Goal: Find specific page/section: Find specific page/section

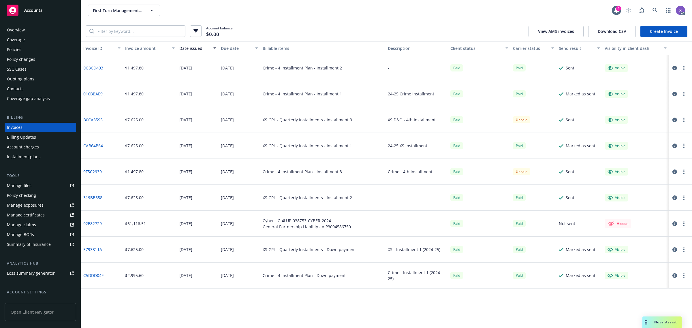
click at [605, 121] on div "Visible" at bounding box center [616, 119] width 24 height 7
click at [652, 14] on link at bounding box center [655, 11] width 12 height 12
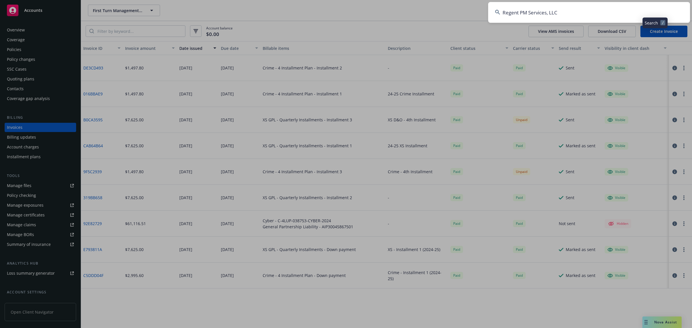
click at [599, 12] on input "Regent PM Services, LLC" at bounding box center [589, 12] width 202 height 21
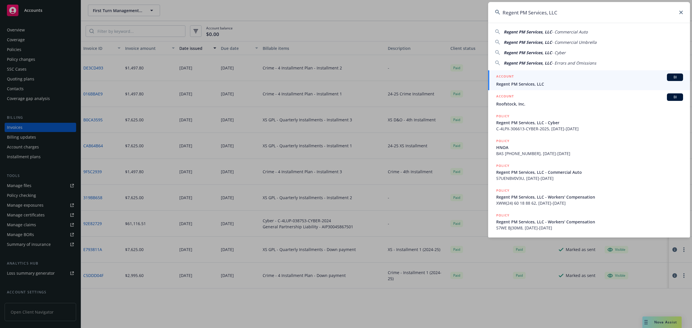
type input "Regent PM Services, LLC"
click at [536, 86] on span "Regent PM Services, LLC" at bounding box center [589, 84] width 187 height 6
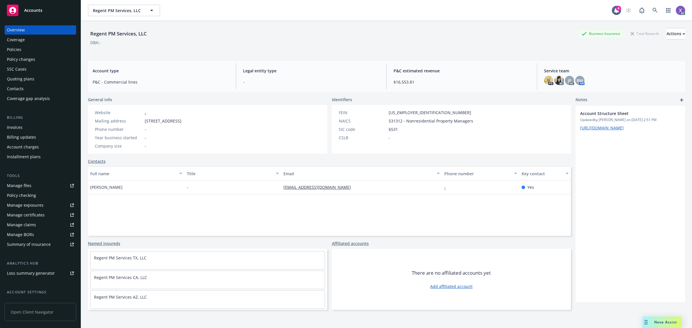
click at [16, 52] on div "Policies" at bounding box center [14, 49] width 14 height 9
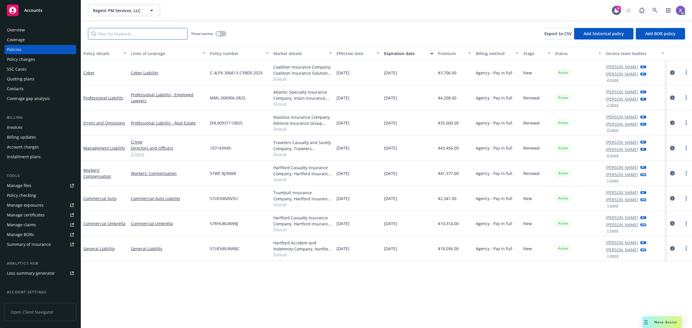
click at [112, 31] on input "Filter by keyword..." at bounding box center [138, 34] width 100 height 12
paste input "DVL90937110825"
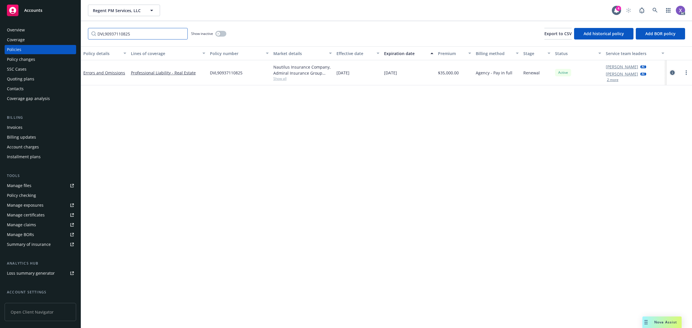
type input "DVL90937110825"
click at [672, 72] on icon "circleInformation" at bounding box center [672, 72] width 5 height 5
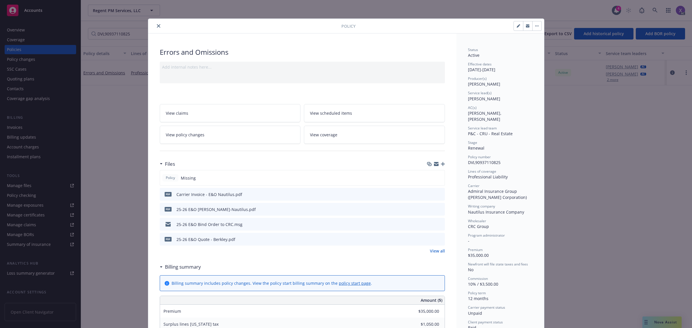
click at [435, 249] on link "View all" at bounding box center [437, 251] width 15 height 6
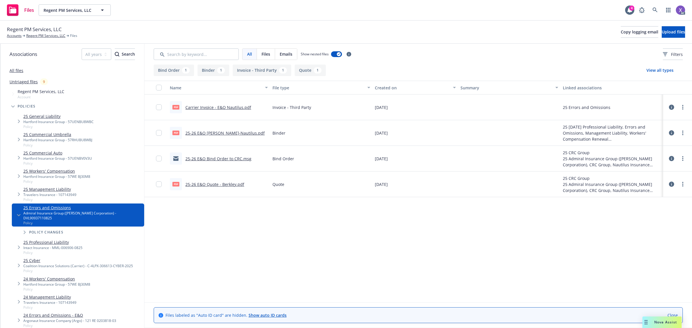
click at [232, 109] on link "Carrier Invoice - E&O Nautilus.pdf" at bounding box center [218, 107] width 66 height 5
click at [655, 10] on icon at bounding box center [654, 9] width 5 height 5
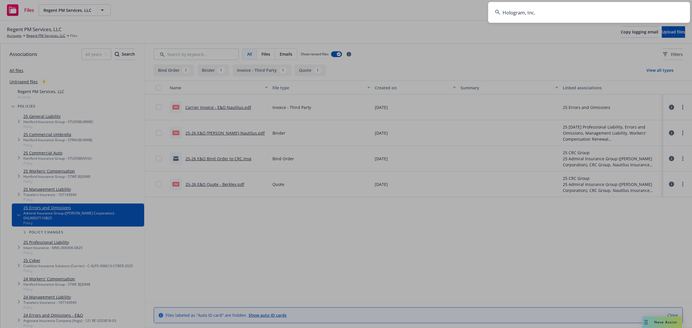
click at [577, 12] on input "Hologram, Inc." at bounding box center [589, 12] width 202 height 21
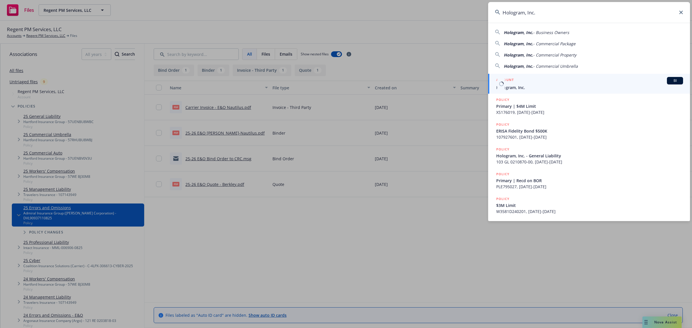
type input "Hologram, Inc."
click at [529, 93] on link "ACCOUNT BI Hologram, Inc." at bounding box center [589, 84] width 202 height 20
